Goal: Information Seeking & Learning: Learn about a topic

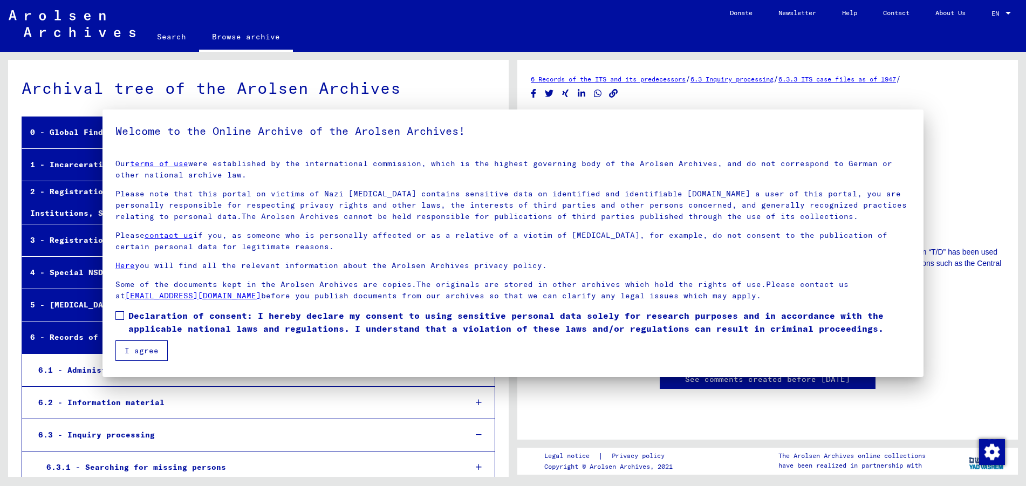
scroll to position [341, 0]
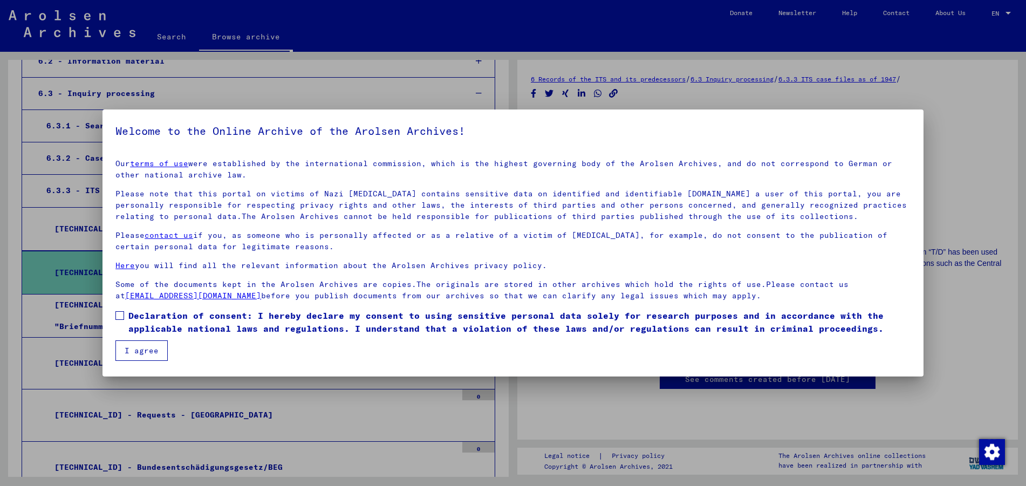
click at [150, 362] on mat-dialog-container "Welcome to the Online Archive of the Arolsen Archives! Our terms of use were es…" at bounding box center [512, 242] width 821 height 267
click at [121, 314] on span at bounding box center [119, 315] width 9 height 9
click at [143, 349] on button "I agree" at bounding box center [141, 350] width 52 height 20
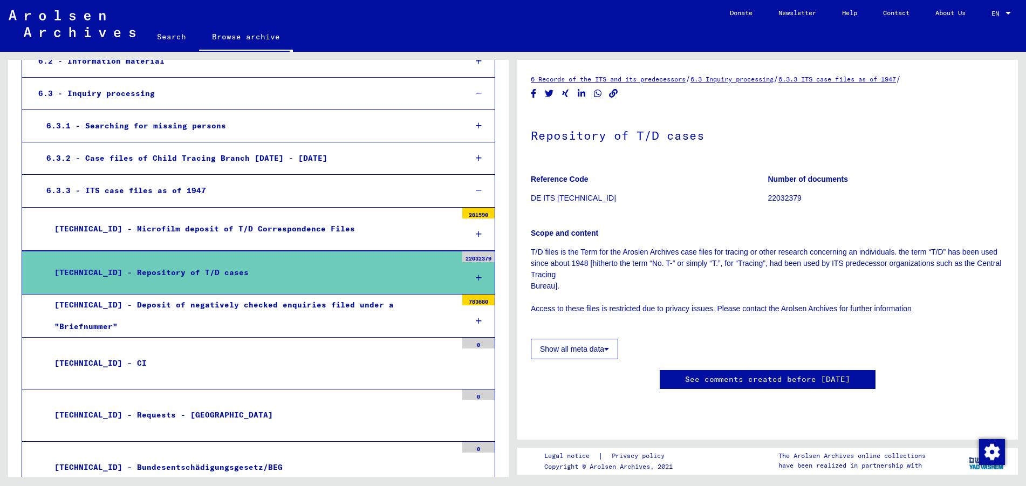
scroll to position [0, 0]
click at [476, 275] on icon at bounding box center [479, 278] width 6 height 8
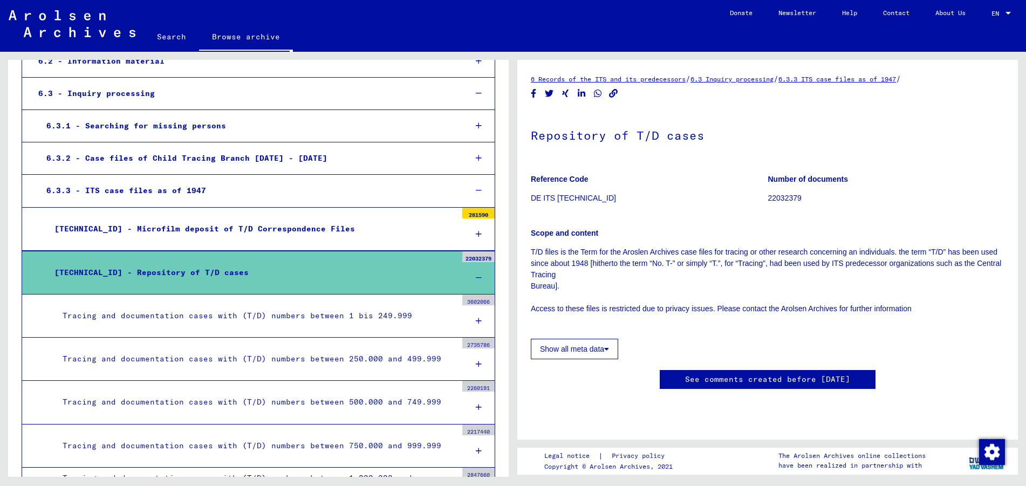
click at [365, 326] on div "Tracing and documentation cases with (T/D) numbers between 1 bis 249.999" at bounding box center [255, 315] width 402 height 21
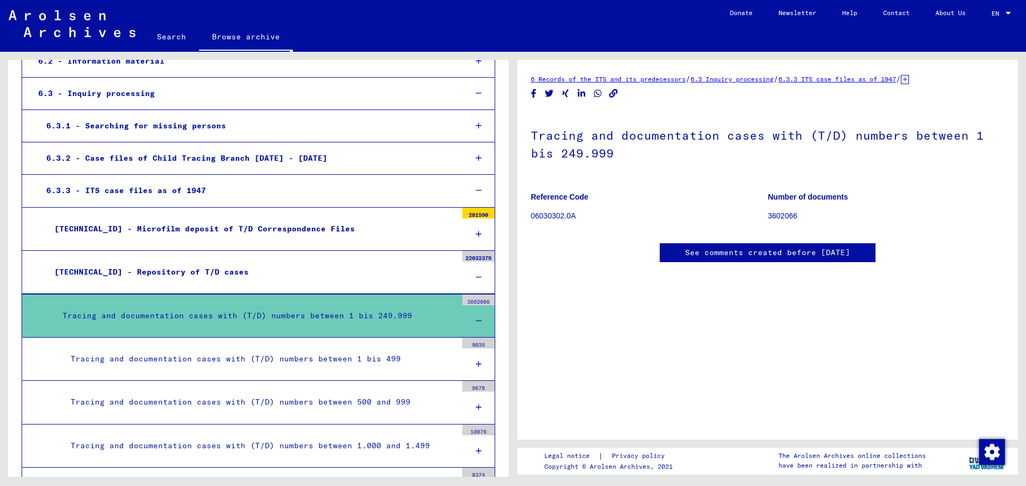
click at [402, 360] on div "Tracing and documentation cases with (T/D) numbers between 1 bis 499" at bounding box center [260, 358] width 394 height 21
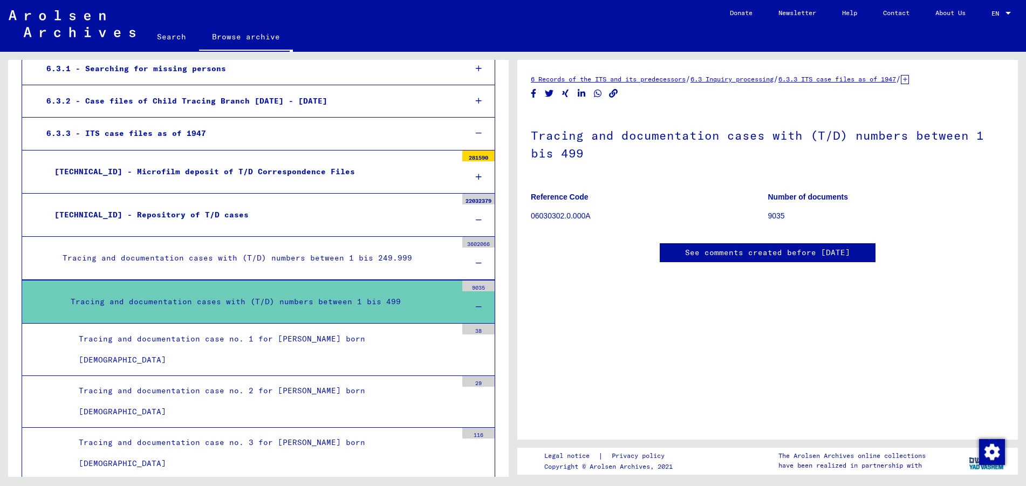
scroll to position [449, 0]
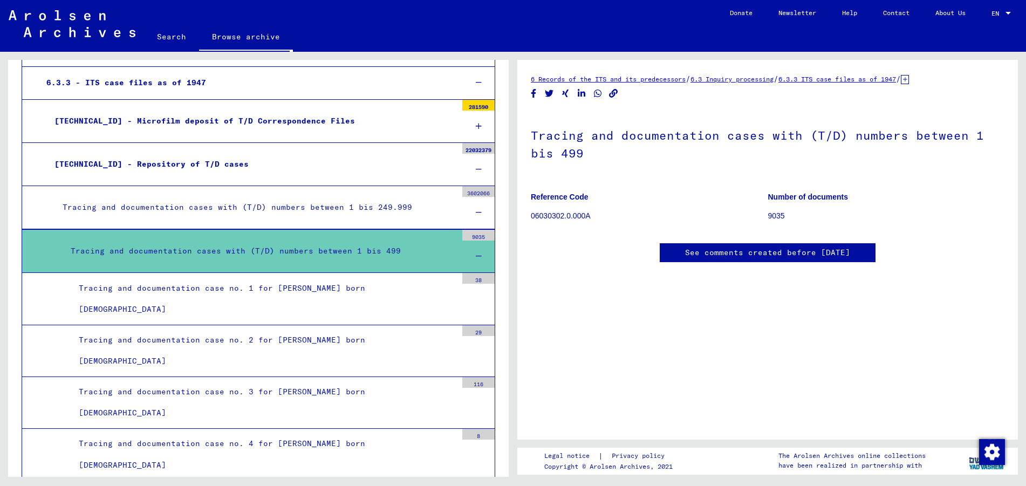
click at [406, 300] on div "Tracing and documentation case no. 1 for [PERSON_NAME] born [DEMOGRAPHIC_DATA]" at bounding box center [264, 299] width 386 height 42
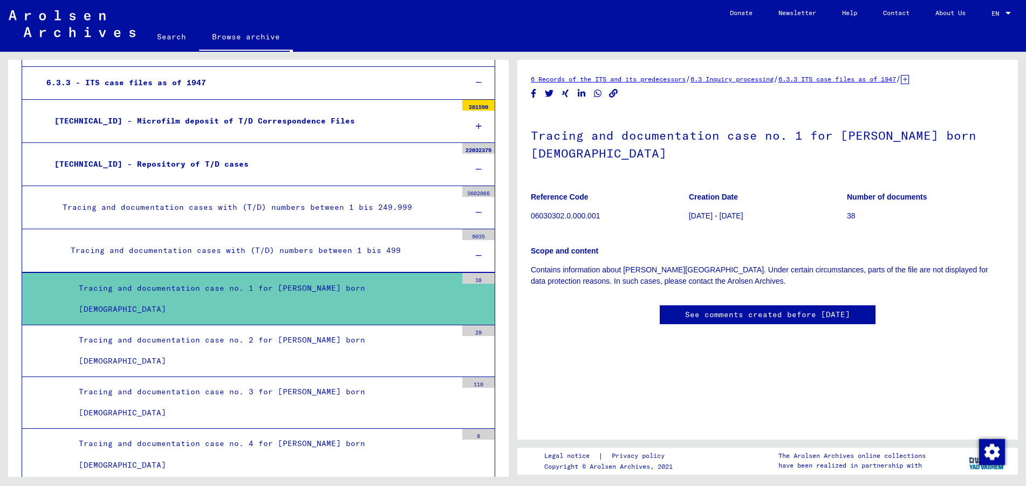
click at [411, 342] on div "Tracing and documentation case no. 2 for [PERSON_NAME] born [DEMOGRAPHIC_DATA]" at bounding box center [264, 351] width 386 height 42
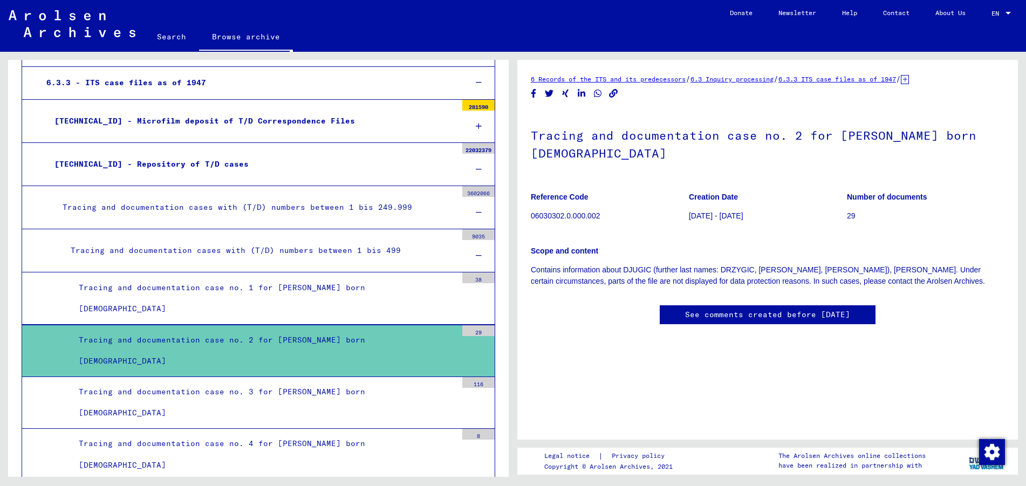
click at [414, 405] on div "Tracing and documentation case no. 3 for [PERSON_NAME] born [DEMOGRAPHIC_DATA]" at bounding box center [264, 402] width 386 height 42
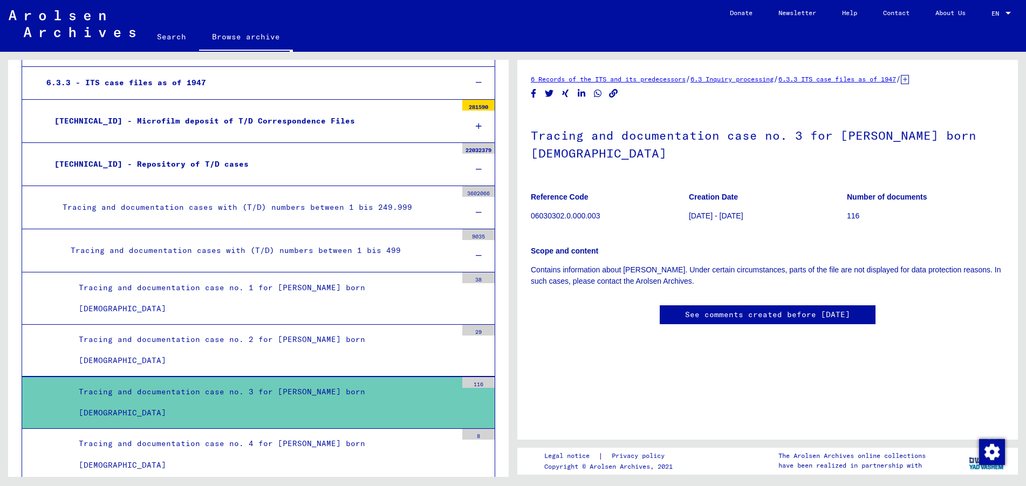
click at [424, 447] on div "Tracing and documentation case no. 4 for [PERSON_NAME] born [DEMOGRAPHIC_DATA]" at bounding box center [264, 454] width 386 height 42
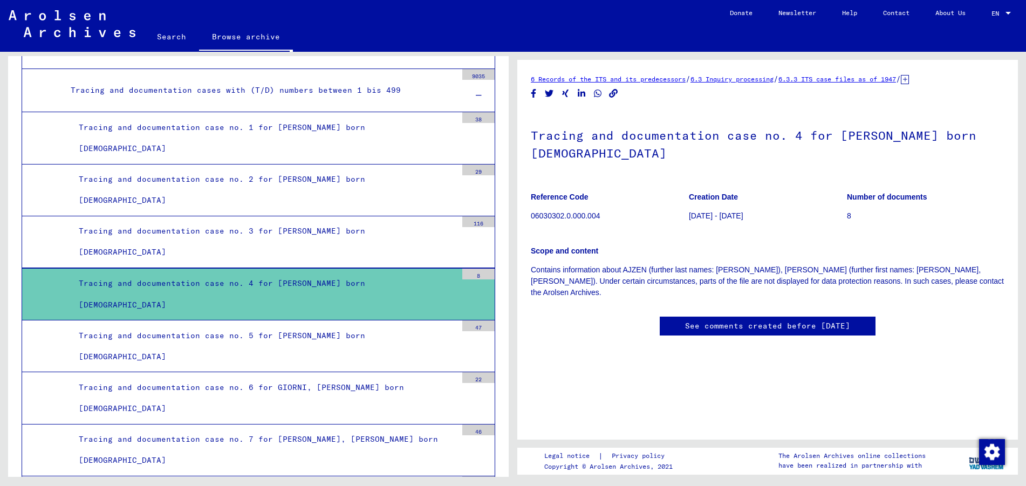
scroll to position [665, 0]
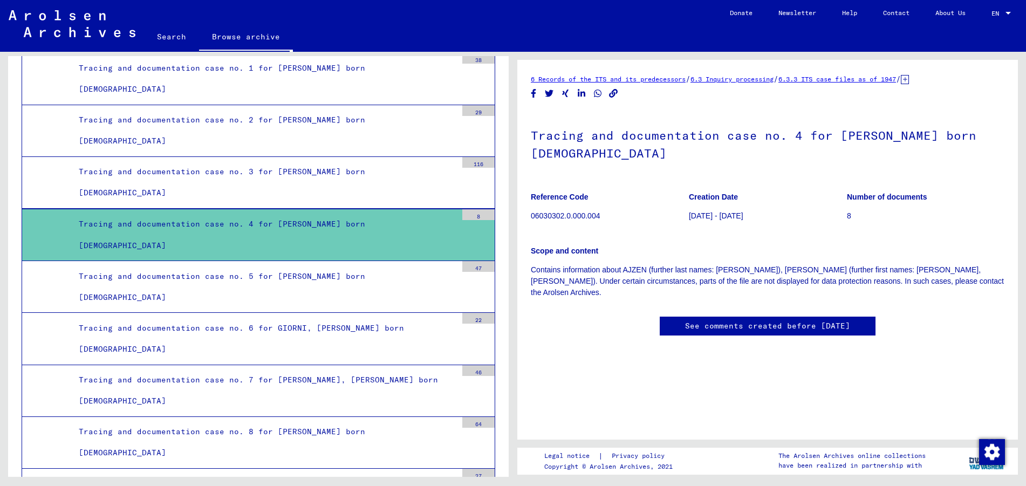
click at [404, 285] on div "Tracing and documentation case no. 5 for [PERSON_NAME] born [DEMOGRAPHIC_DATA]" at bounding box center [264, 287] width 386 height 42
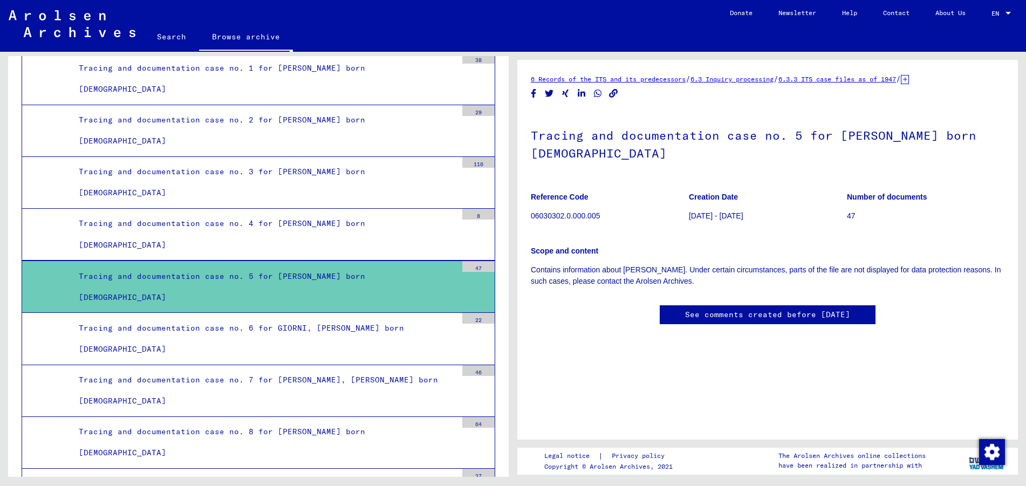
click at [415, 341] on div "Tracing and documentation case no. 6 for GIORNI, [PERSON_NAME] born [DEMOGRAPHI…" at bounding box center [264, 339] width 386 height 42
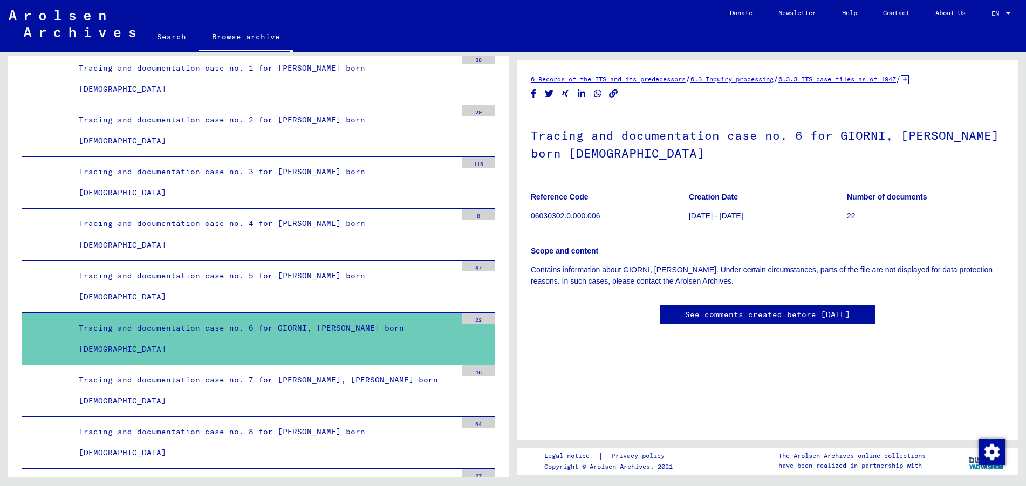
click at [948, 190] on figure "Number of documents 22" at bounding box center [925, 208] width 157 height 49
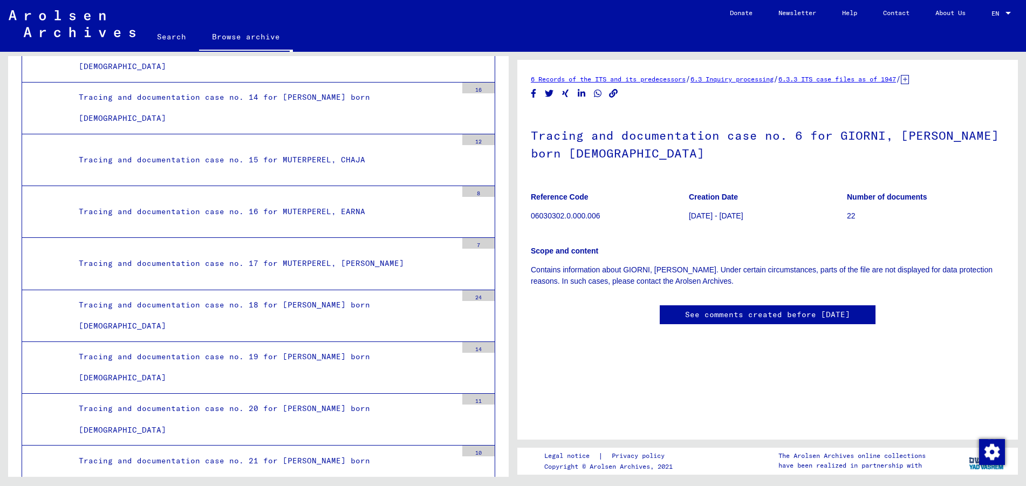
scroll to position [1312, 0]
click at [317, 223] on mat-tree-node "Tracing and documentation case no. 16 for MUTERPEREL, EARNA 8" at bounding box center [259, 210] width 474 height 52
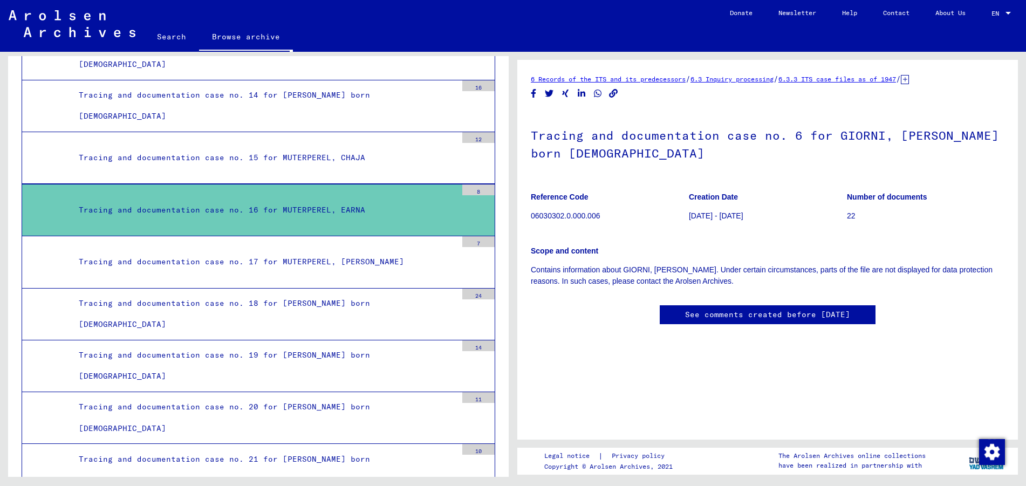
scroll to position [1312, 0]
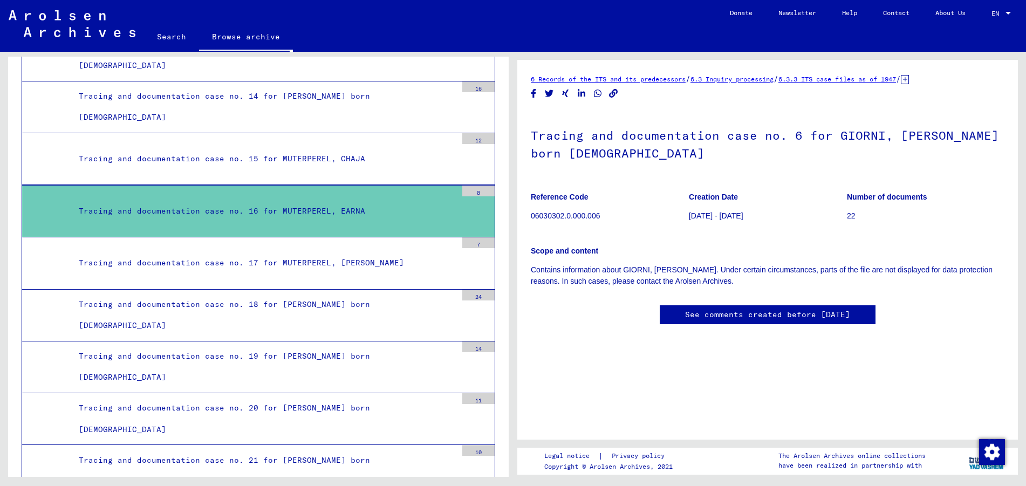
click at [446, 210] on div "Tracing and documentation case no. 16 for MUTERPEREL, EARNA" at bounding box center [264, 211] width 386 height 21
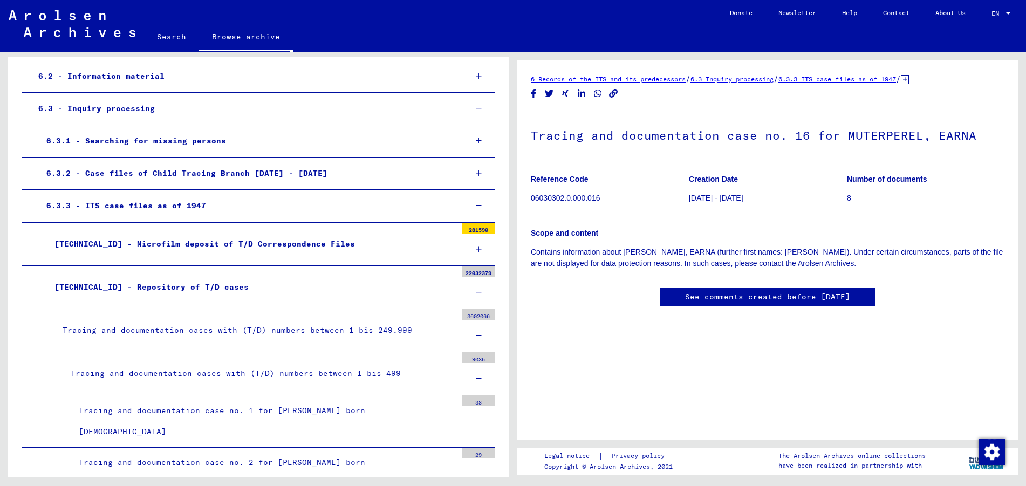
scroll to position [324, 0]
click at [479, 289] on div at bounding box center [478, 292] width 32 height 32
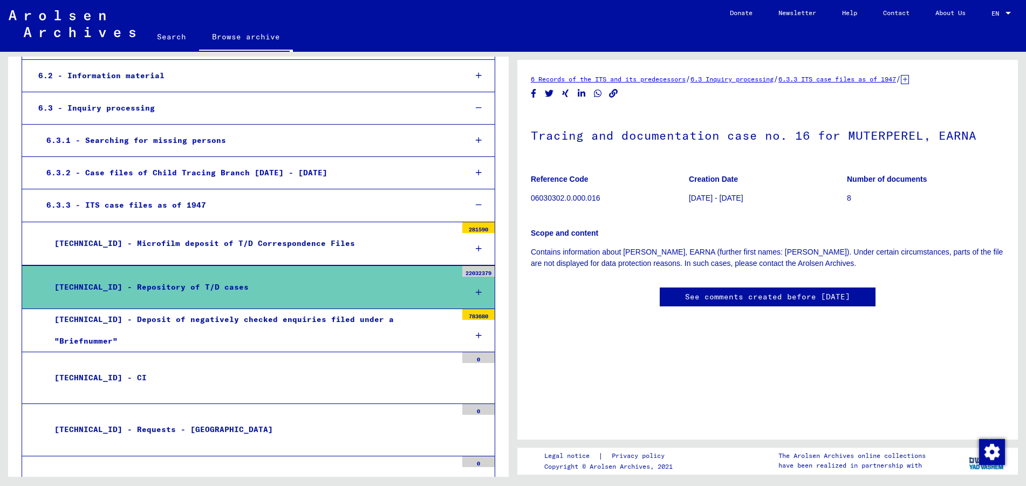
click at [476, 289] on icon at bounding box center [479, 293] width 6 height 8
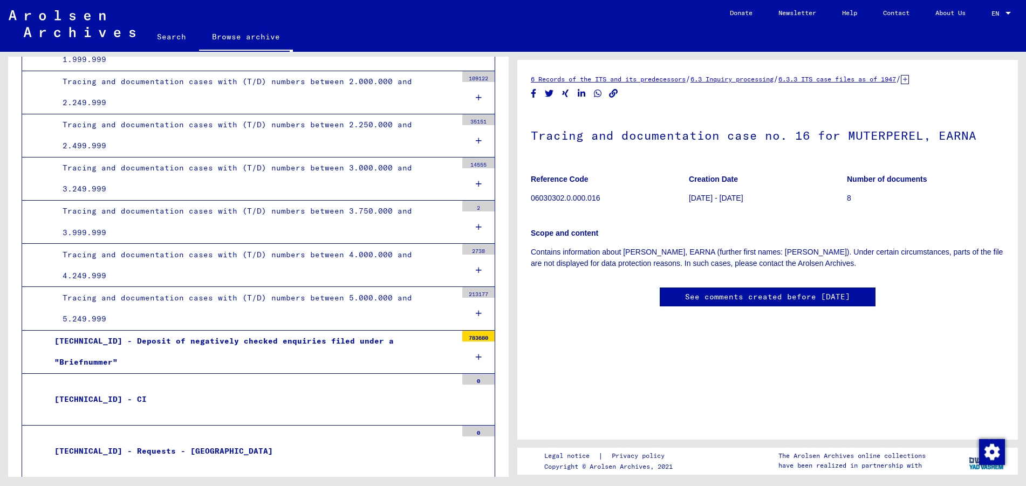
scroll to position [917, 0]
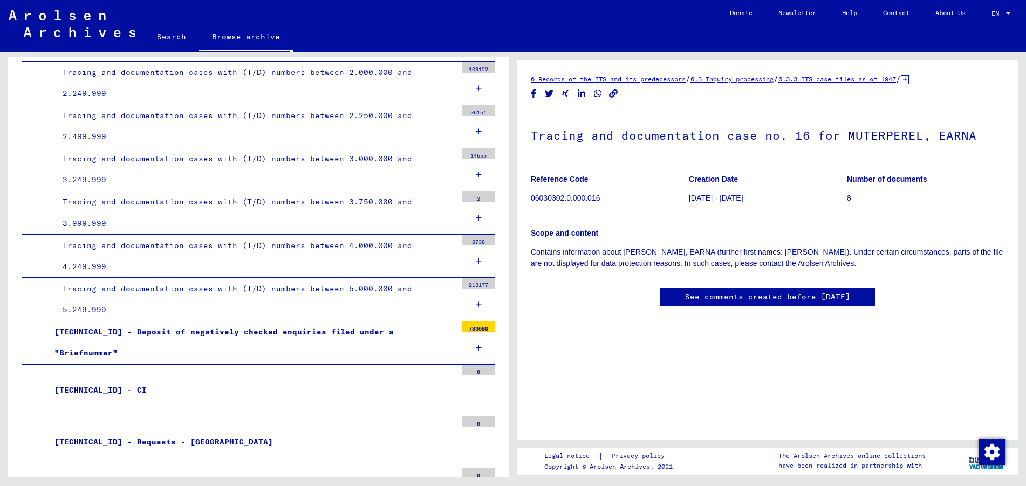
click at [395, 297] on div "Tracing and documentation cases with (T/D) numbers between 5.000.000 and 5.249.…" at bounding box center [255, 299] width 402 height 42
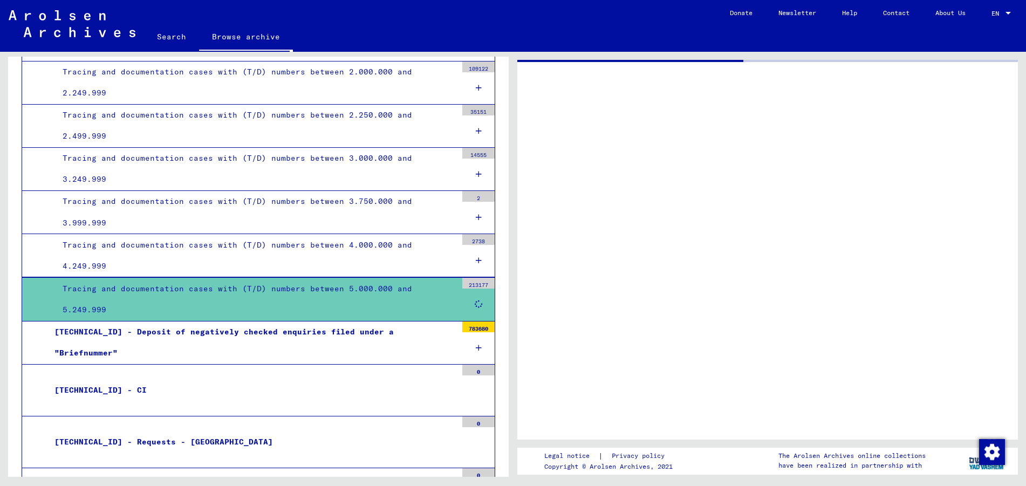
scroll to position [916, 0]
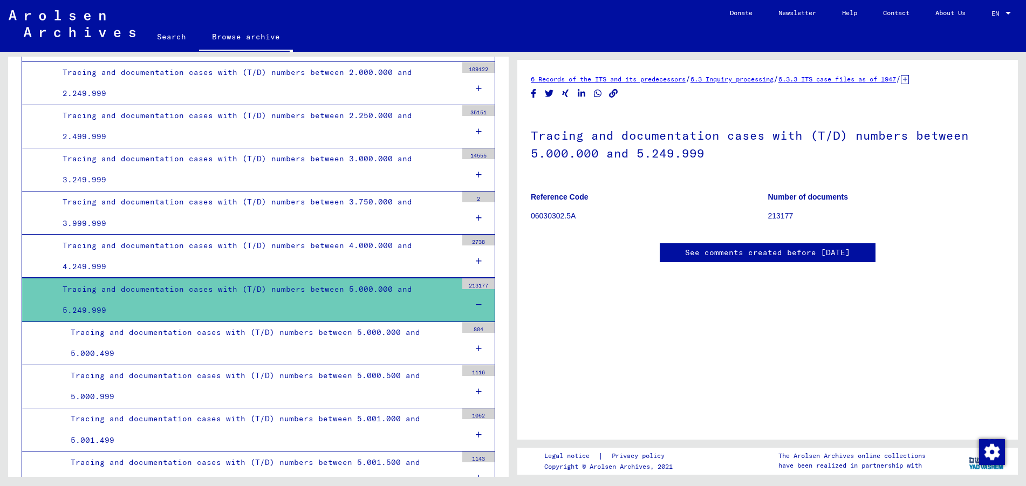
click at [391, 343] on div "Tracing and documentation cases with (T/D) numbers between 5.000.000 and 5.000.…" at bounding box center [260, 343] width 394 height 42
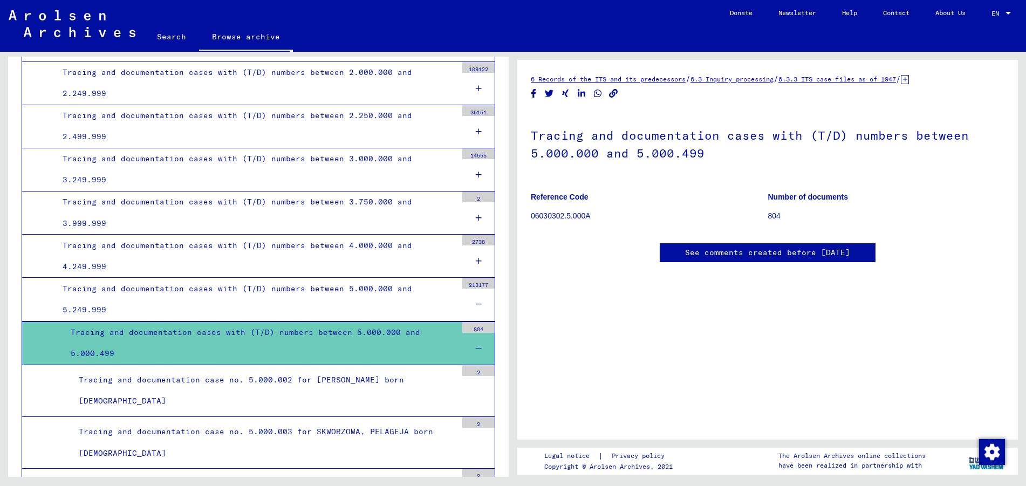
click at [396, 403] on div "Tracing and documentation case no. 5.000.002 for [PERSON_NAME] born [DEMOGRAPHI…" at bounding box center [264, 390] width 386 height 42
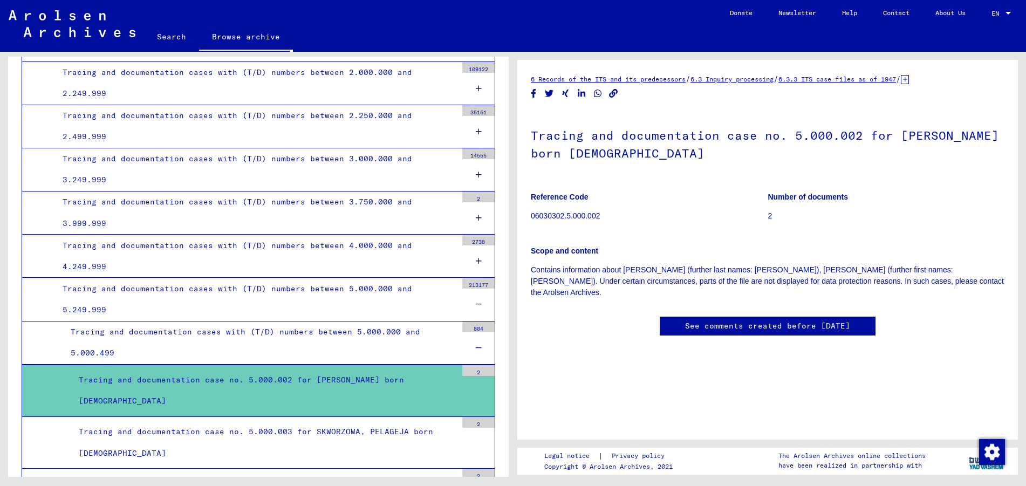
click at [394, 345] on div "Tracing and documentation cases with (T/D) numbers between 5.000.000 and 5.000.…" at bounding box center [260, 342] width 394 height 42
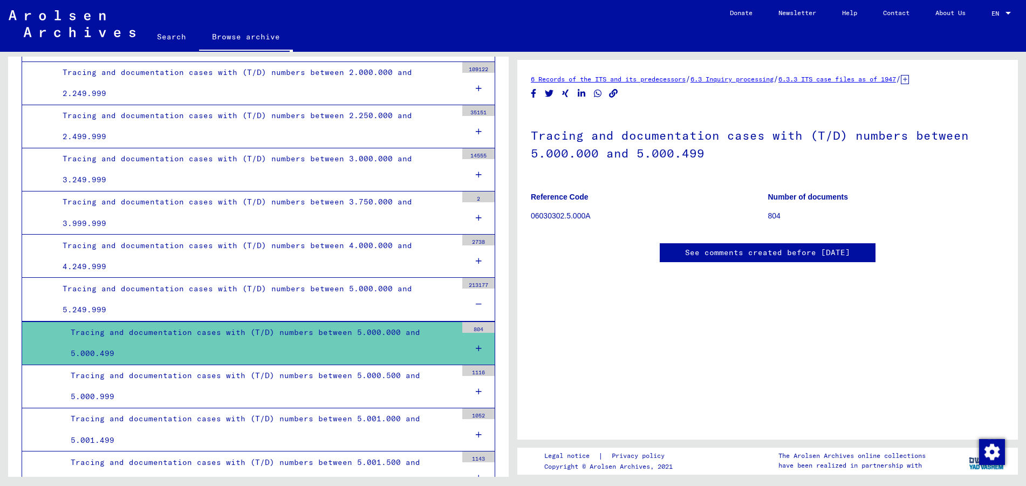
click at [401, 437] on div "Tracing and documentation cases with (T/D) numbers between 5.001.000 and 5.001.…" at bounding box center [260, 429] width 394 height 42
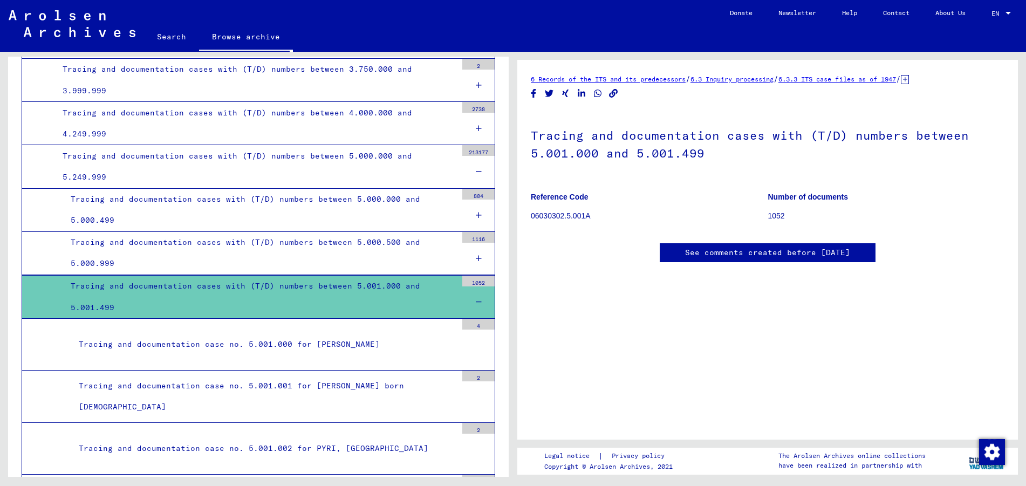
scroll to position [1078, 0]
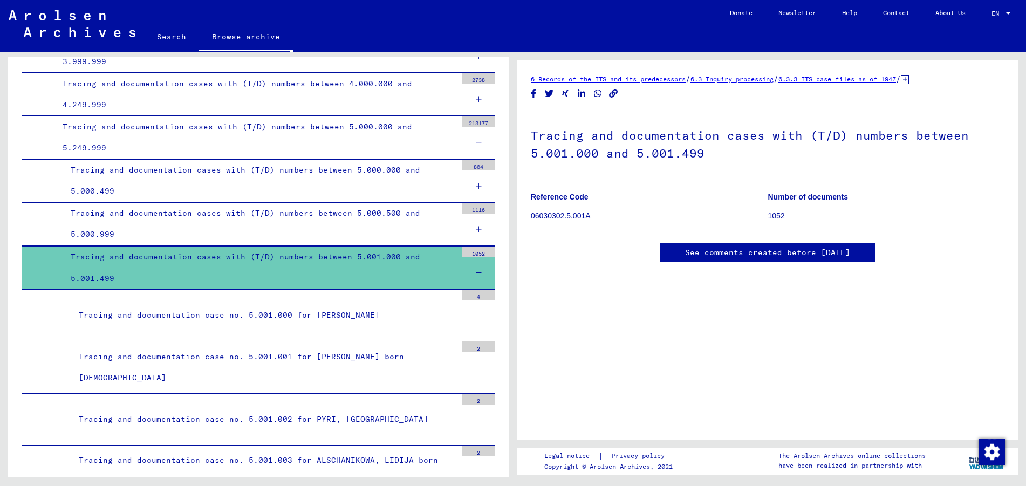
click at [399, 366] on div "Tracing and documentation case no. 5.001.001 for [PERSON_NAME] born [DEMOGRAPHI…" at bounding box center [264, 367] width 386 height 42
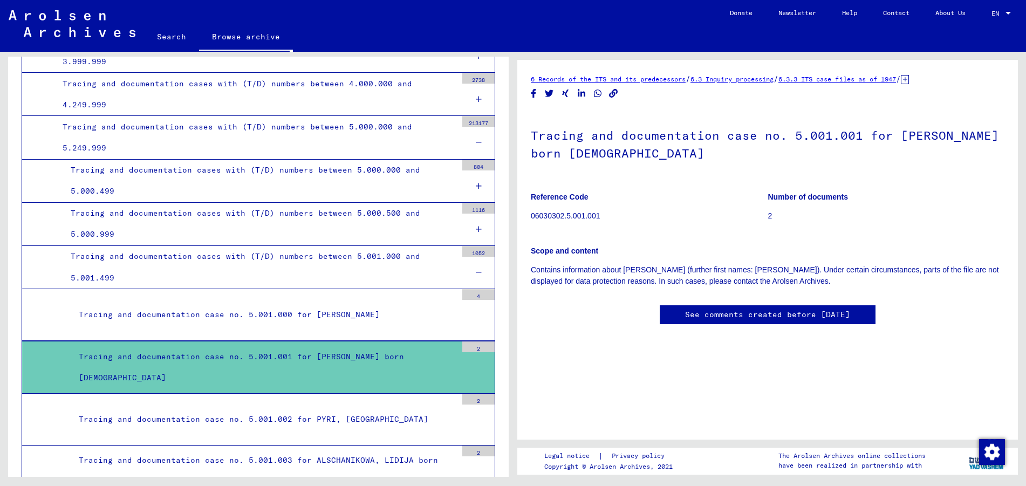
click at [374, 420] on div "Tracing and documentation case no. 5.001.002 for PYRI, [GEOGRAPHIC_DATA]" at bounding box center [264, 419] width 386 height 21
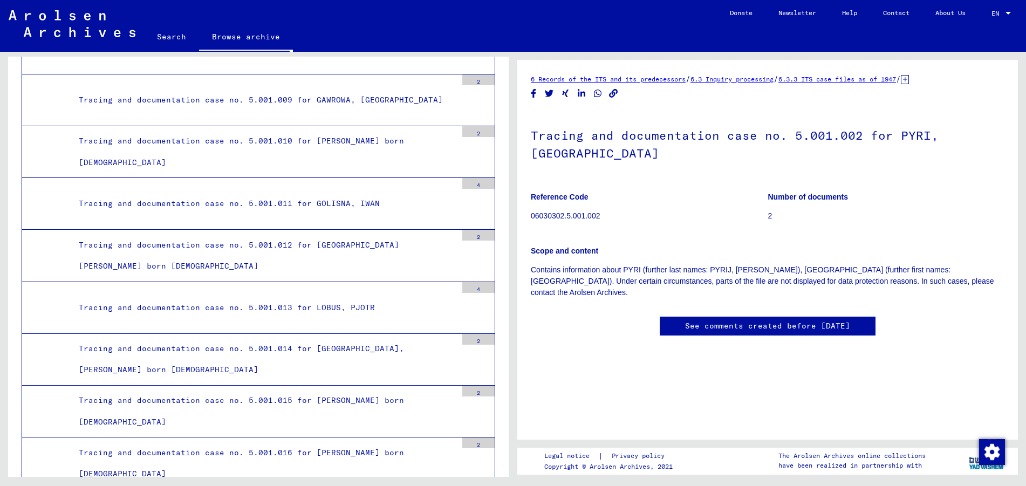
scroll to position [1833, 0]
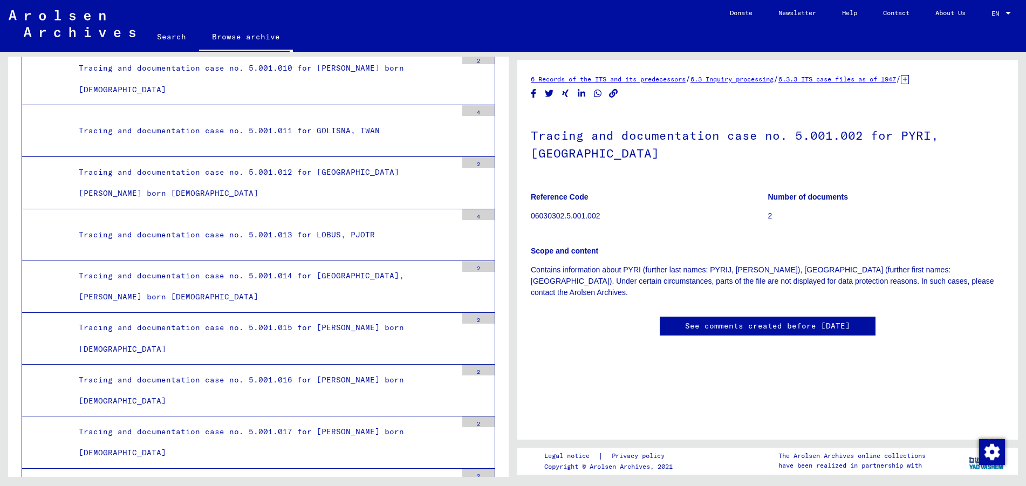
click at [374, 402] on div "Tracing and documentation case no. 5.001.016 for [PERSON_NAME] born [DEMOGRAPHI…" at bounding box center [264, 390] width 386 height 42
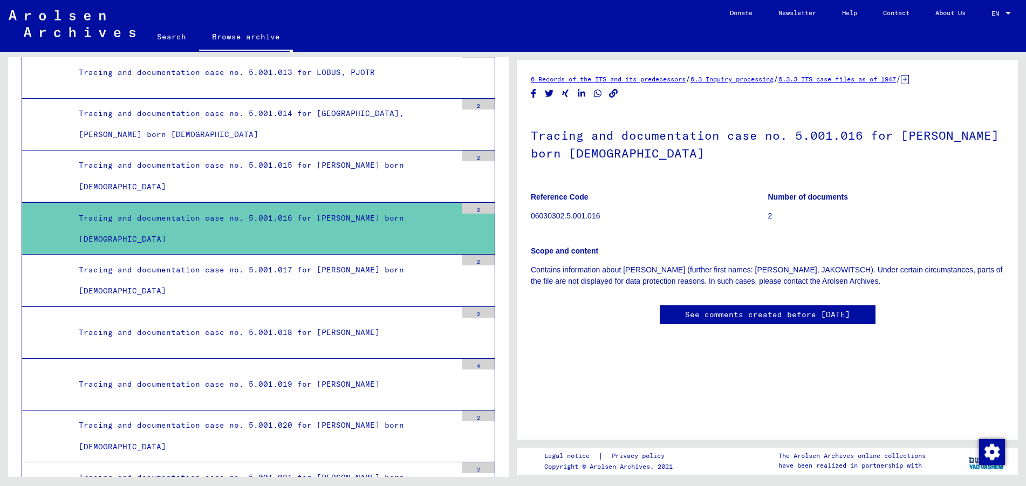
scroll to position [1994, 0]
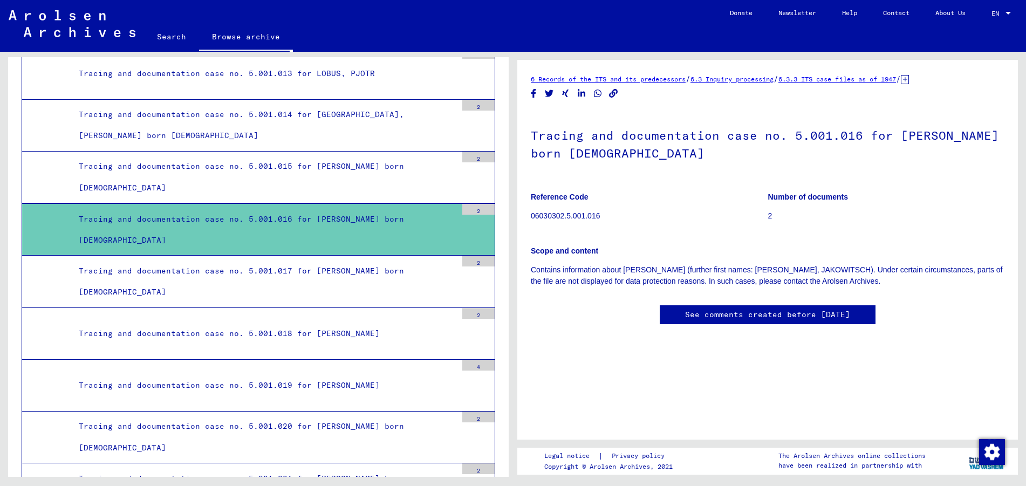
click at [379, 290] on div "Tracing and documentation case no. 5.001.017 for [PERSON_NAME] born [DEMOGRAPHI…" at bounding box center [264, 281] width 386 height 42
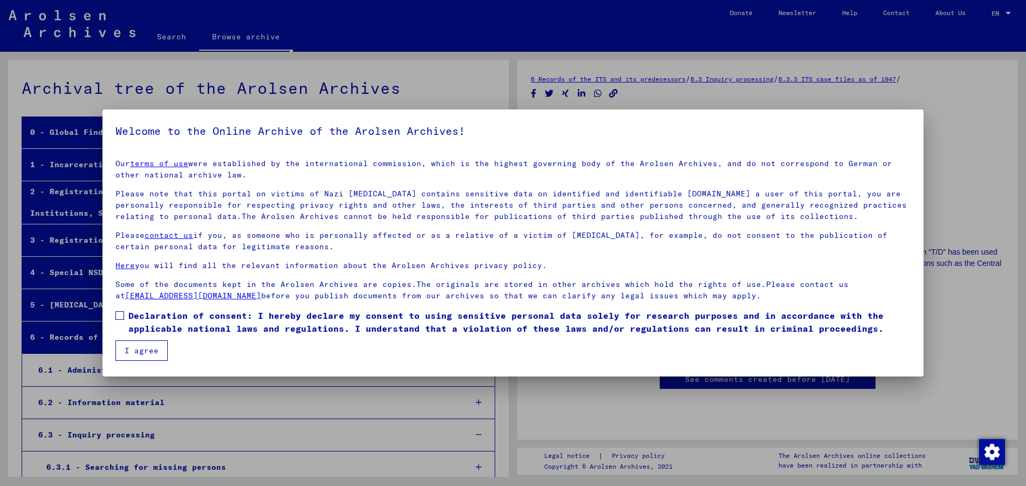
scroll to position [341, 0]
